Goal: Check status: Check status

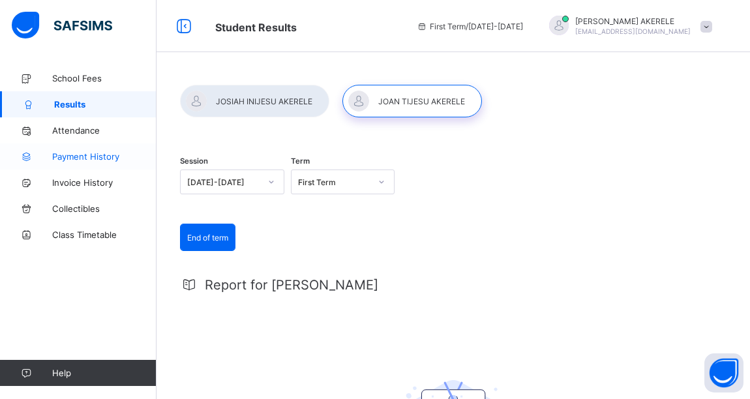
click at [97, 160] on span "Payment History" at bounding box center [104, 156] width 104 height 10
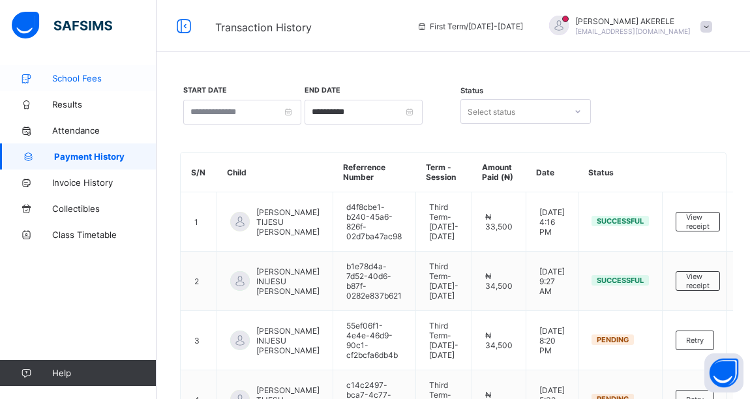
click at [78, 84] on link "School Fees" at bounding box center [78, 78] width 157 height 26
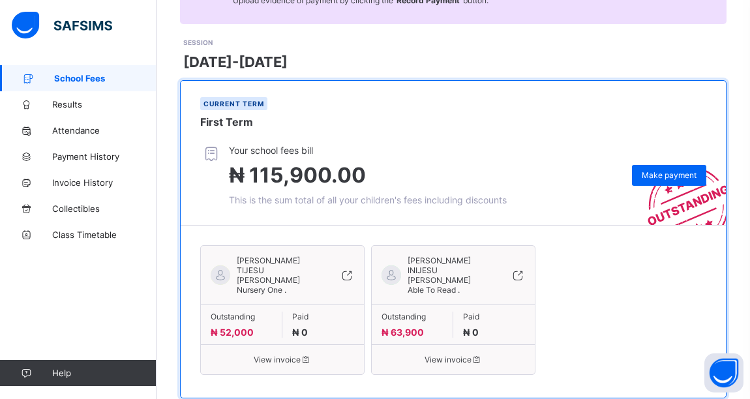
scroll to position [179, 0]
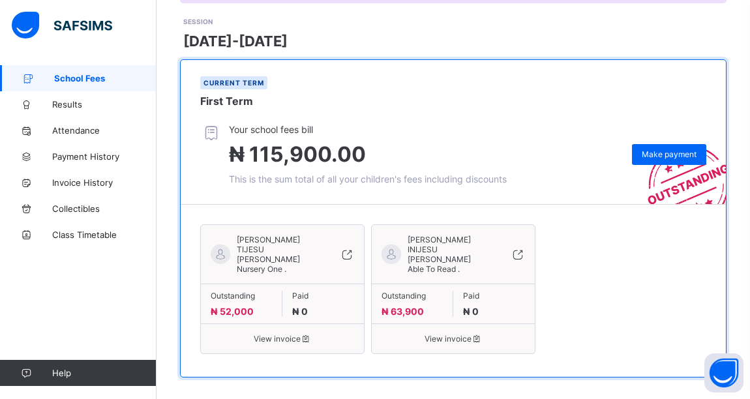
click at [268, 334] on span "View invoice" at bounding box center [283, 339] width 144 height 10
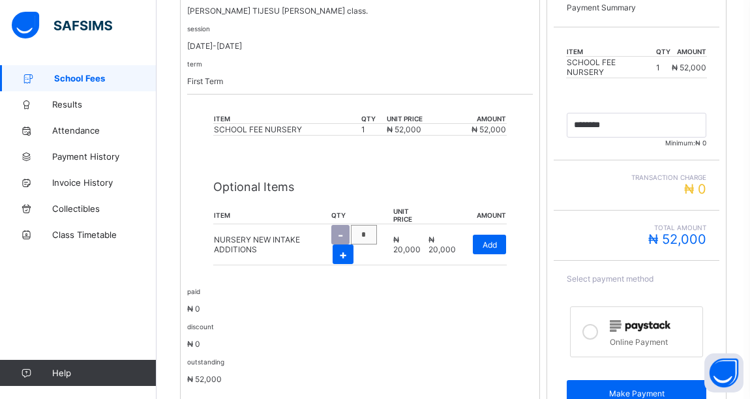
scroll to position [224, 0]
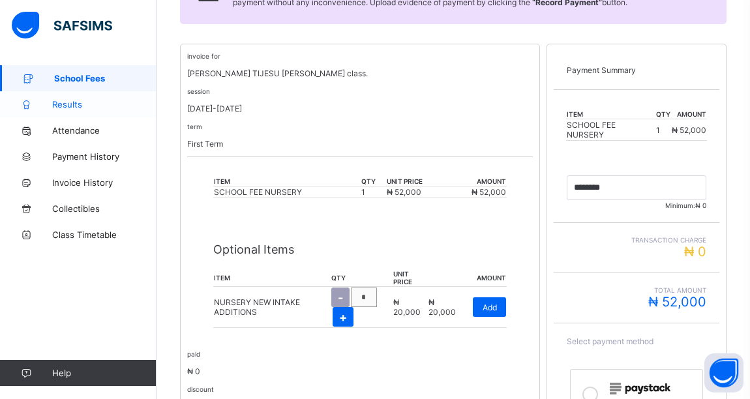
click at [65, 104] on span "Results" at bounding box center [104, 104] width 104 height 10
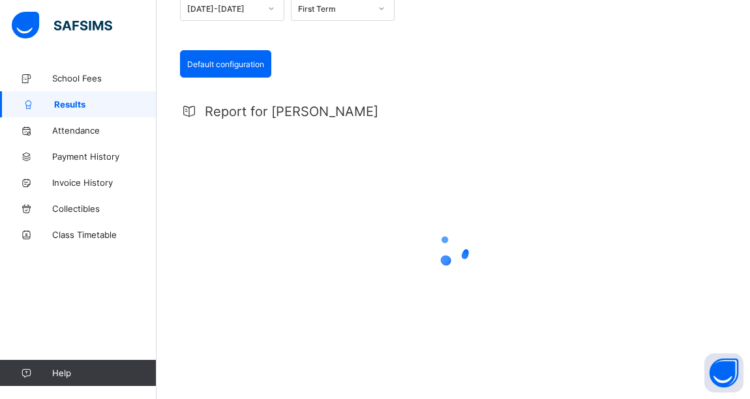
scroll to position [192, 0]
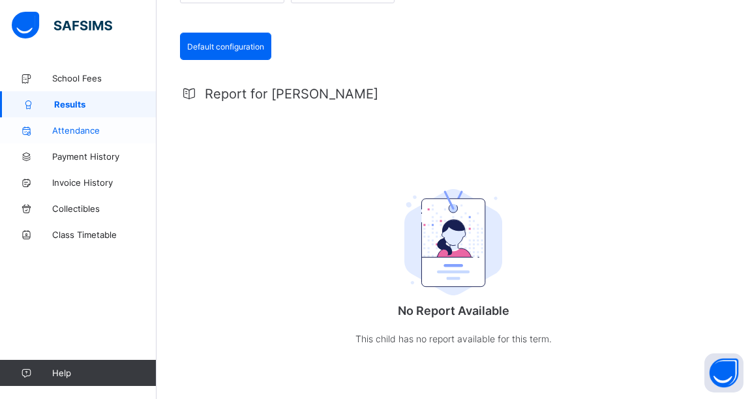
click at [74, 129] on span "Attendance" at bounding box center [104, 130] width 104 height 10
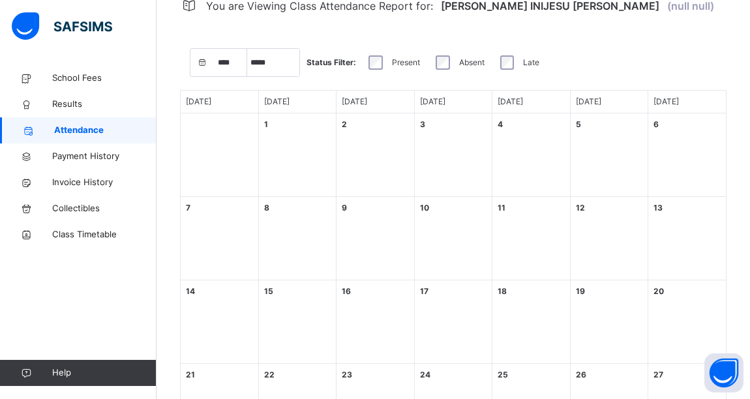
select select "****"
select select "*"
click at [102, 155] on span "Payment History" at bounding box center [104, 156] width 104 height 13
